Goal: Check status: Check status

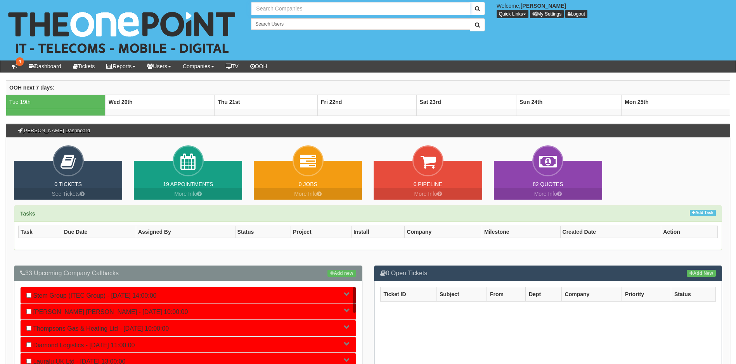
click at [319, 7] on input "text" at bounding box center [360, 8] width 219 height 13
click at [297, 23] on link "Proud Financials Limited" at bounding box center [360, 21] width 217 height 11
type input "Proud Financials Limited"
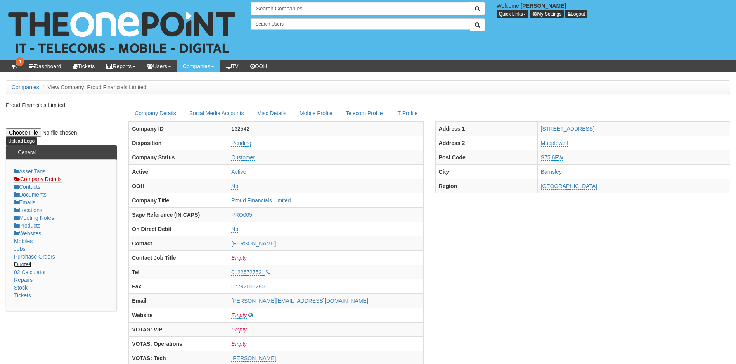
click at [23, 264] on link "Quotes" at bounding box center [22, 264] width 17 height 6
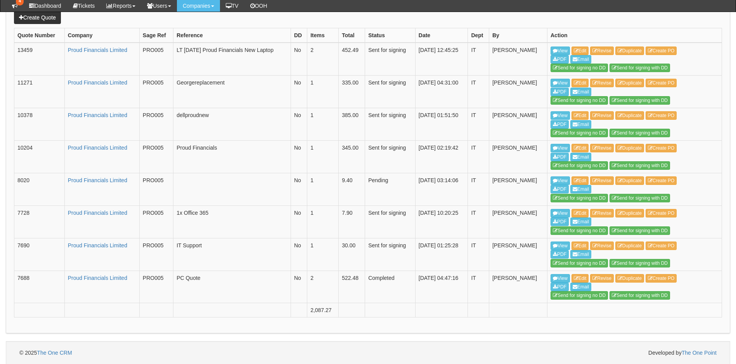
scroll to position [276, 0]
click at [560, 244] on link "View" at bounding box center [559, 245] width 19 height 9
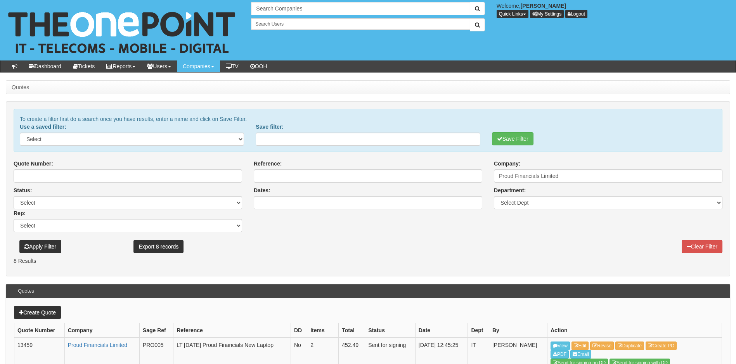
scroll to position [296, 0]
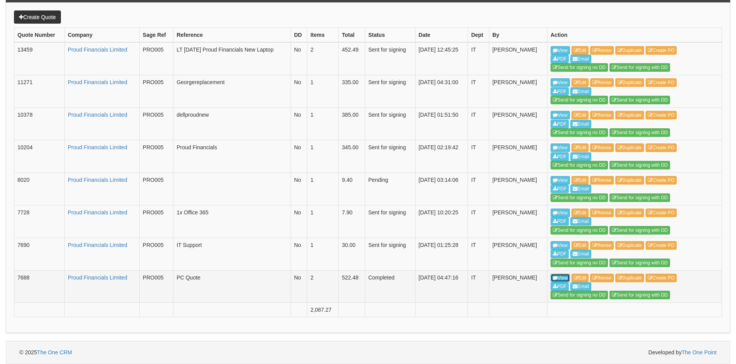
click at [558, 278] on link "View" at bounding box center [559, 278] width 19 height 9
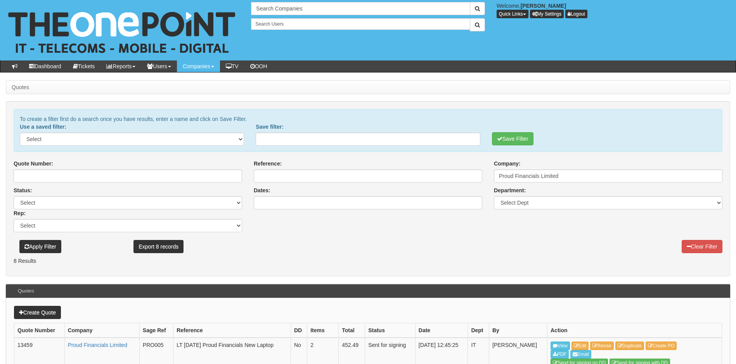
scroll to position [296, 0]
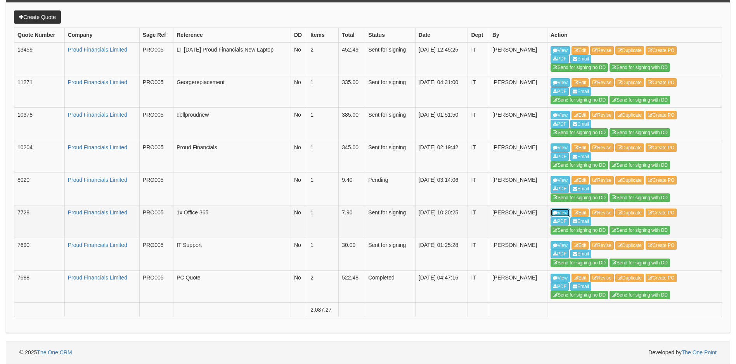
click at [558, 210] on link "View" at bounding box center [559, 213] width 19 height 9
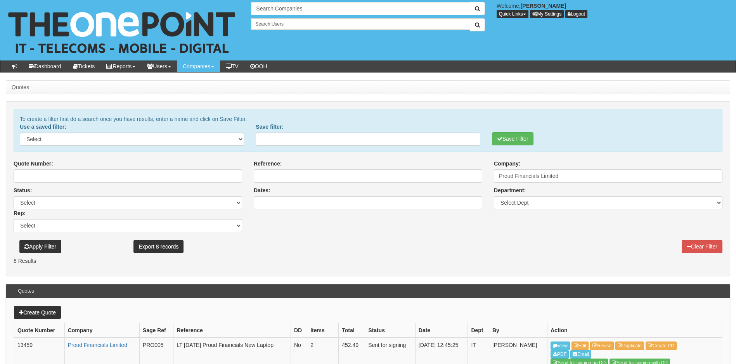
scroll to position [296, 0]
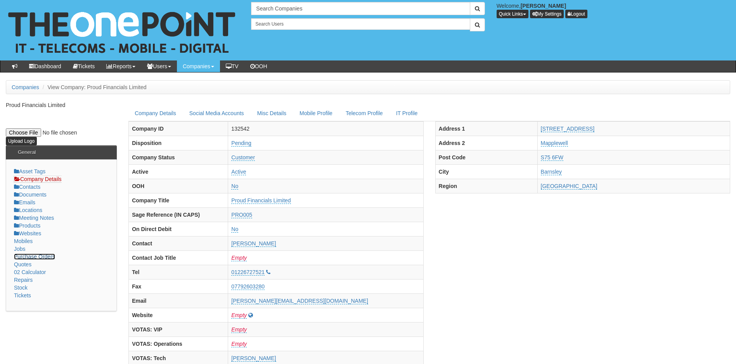
click at [23, 255] on link "Purchase Orders" at bounding box center [34, 257] width 41 height 6
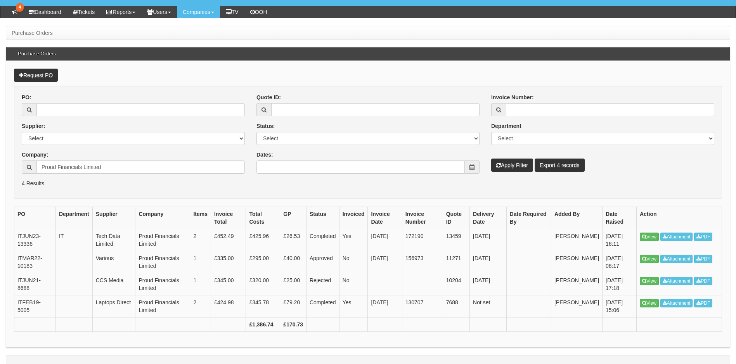
scroll to position [58, 0]
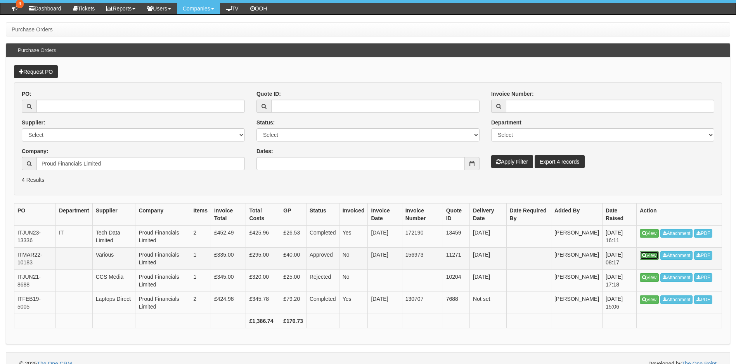
click at [649, 255] on link "View" at bounding box center [649, 255] width 19 height 9
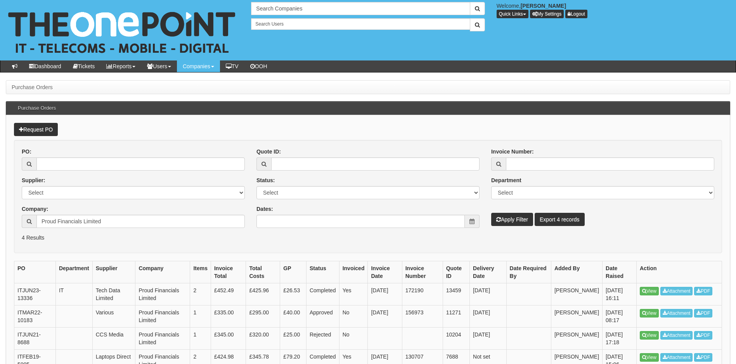
scroll to position [58, 0]
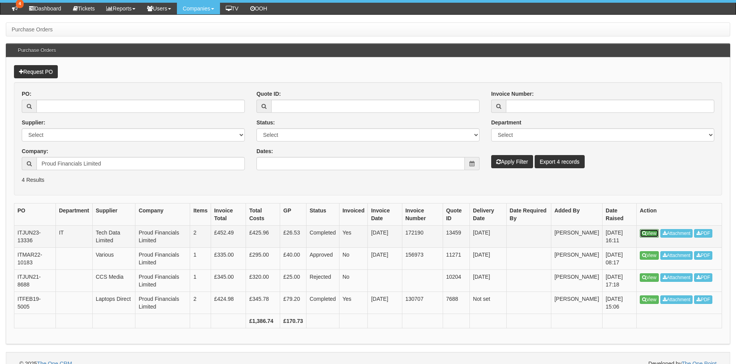
click at [650, 233] on link "View" at bounding box center [649, 233] width 19 height 9
